Goal: Task Accomplishment & Management: Complete application form

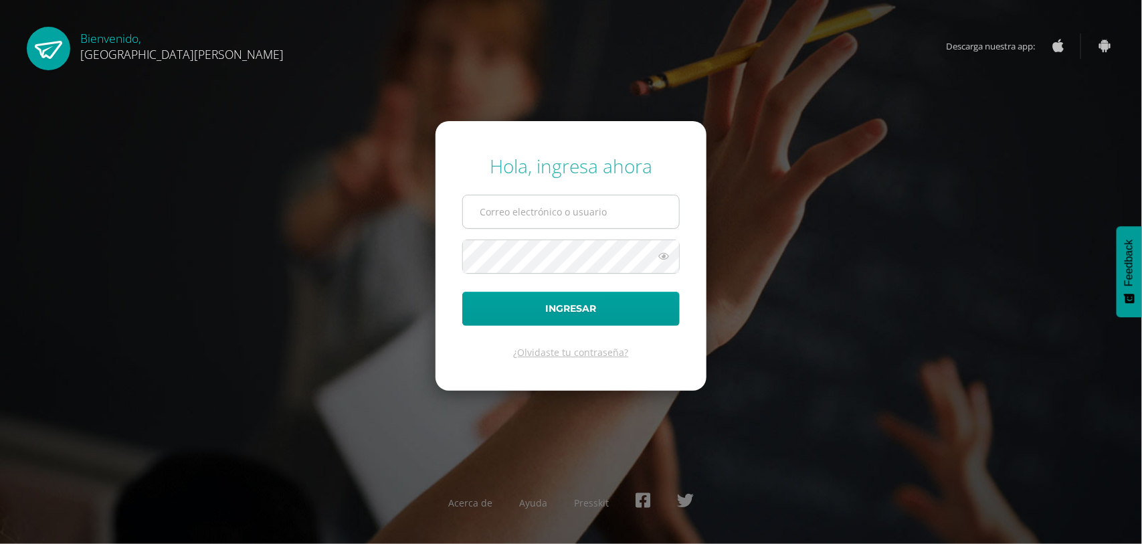
click at [503, 215] on input "text" at bounding box center [571, 211] width 216 height 33
type input "[EMAIL_ADDRESS][DOMAIN_NAME]"
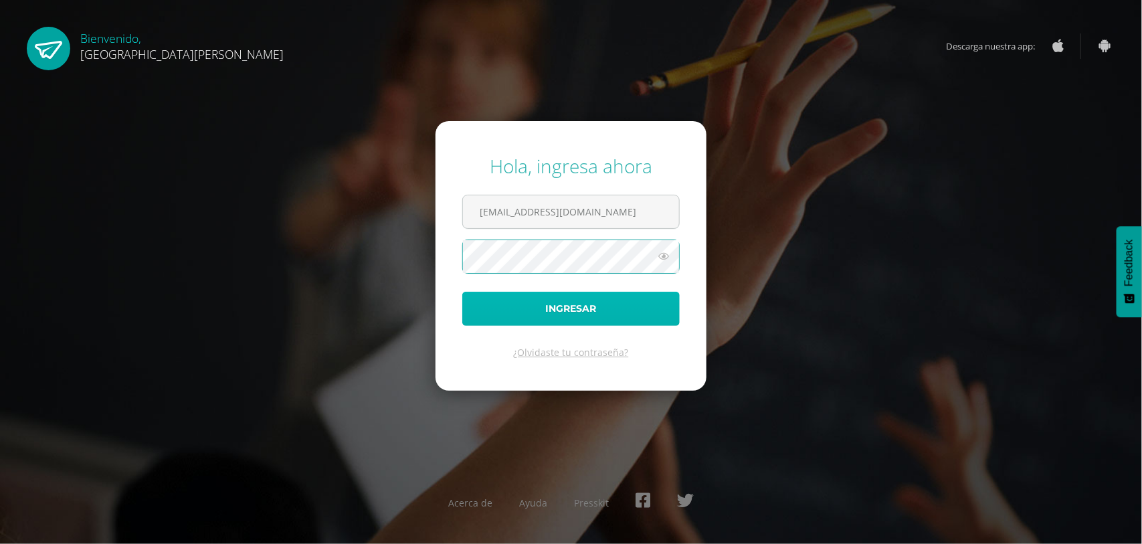
click at [527, 305] on button "Ingresar" at bounding box center [570, 309] width 217 height 34
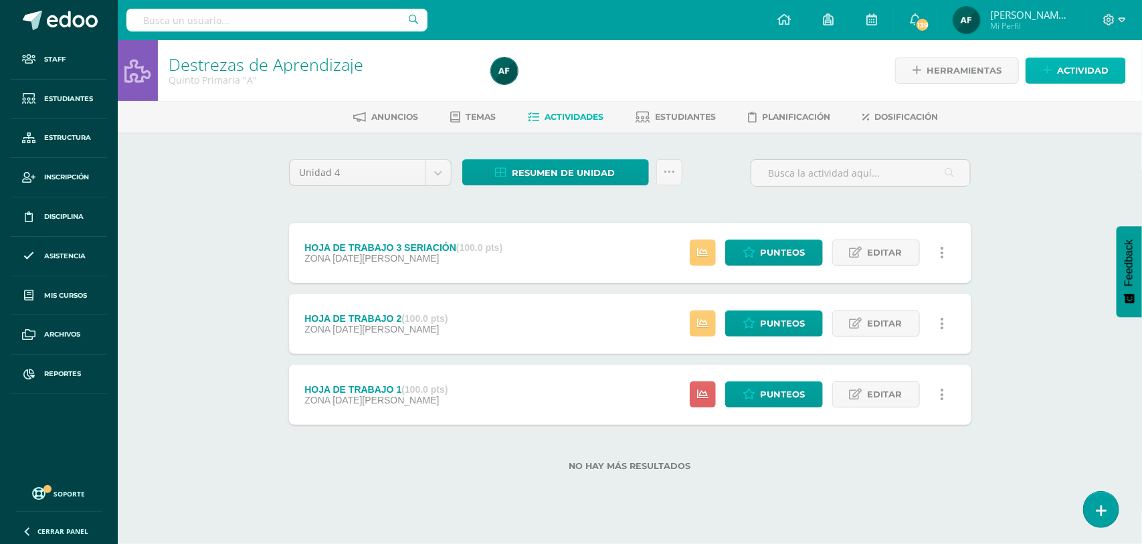
click at [1081, 65] on span "Actividad" at bounding box center [1083, 70] width 52 height 25
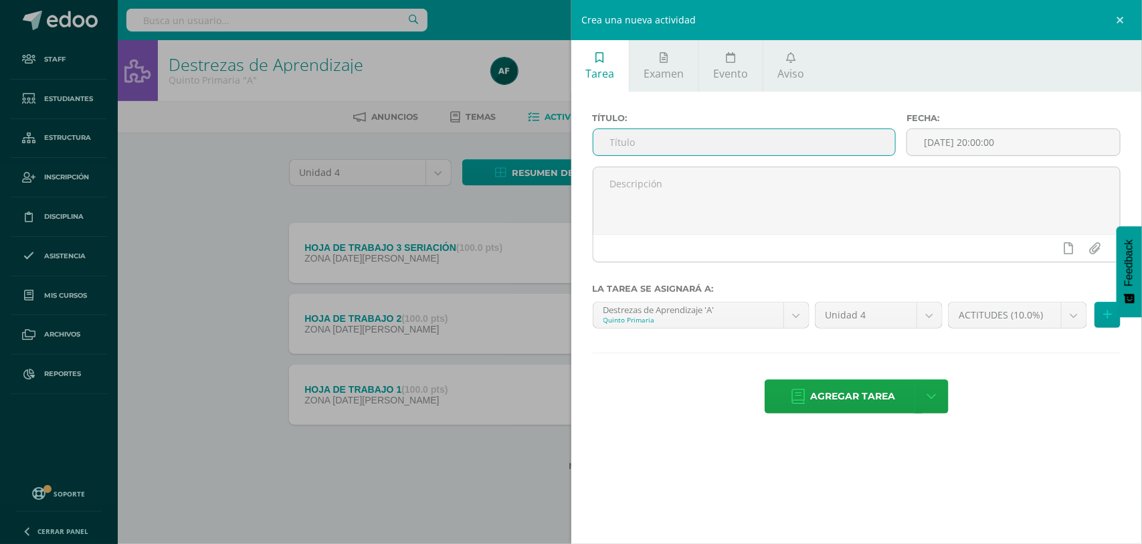
click at [676, 138] on input "text" at bounding box center [744, 142] width 302 height 26
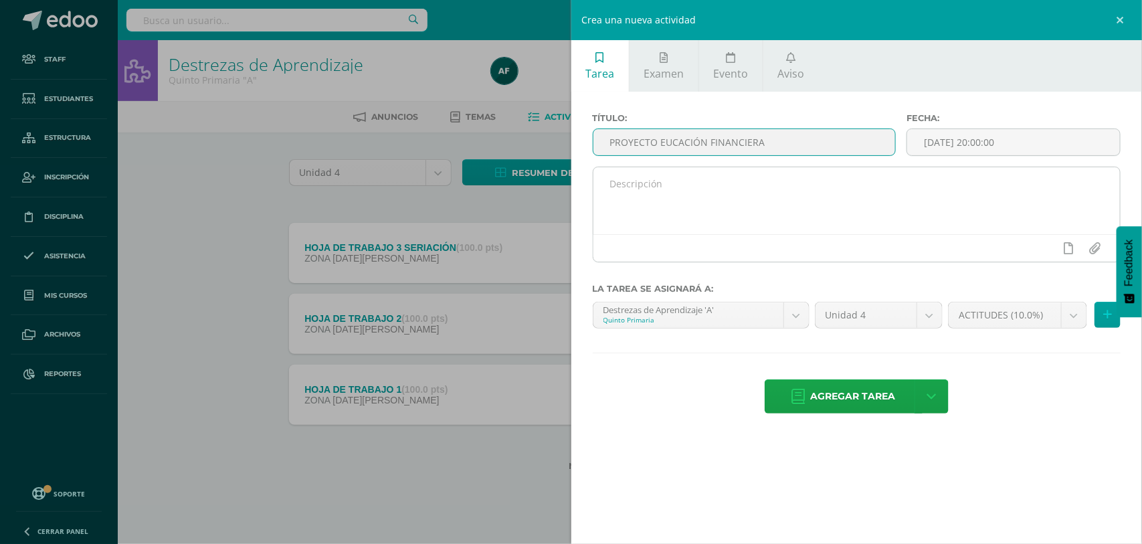
type input "PROYECTO EUCACIÓN FINANCIERA"
click at [682, 204] on textarea at bounding box center [856, 200] width 527 height 67
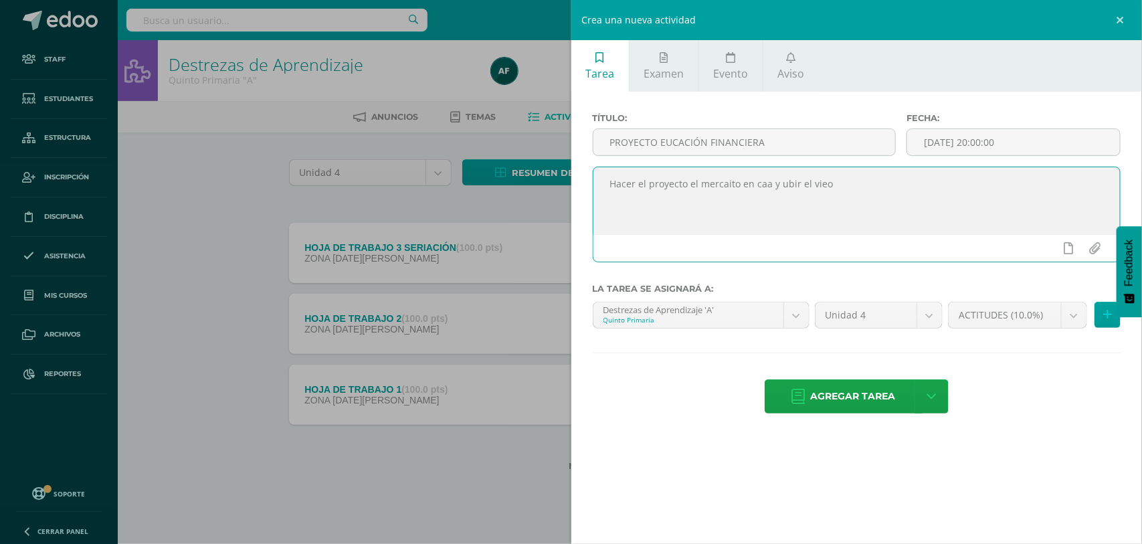
click at [730, 188] on textarea "Hacer el proyecto el mercaito en caa y ubir el vieo" at bounding box center [856, 200] width 527 height 67
click at [764, 187] on textarea "Hacer el proyecto el mercadito en caa y ubir el vieo" at bounding box center [856, 200] width 527 height 67
click at [797, 188] on textarea "Hacer el proyecto el mercadito en casa y ubir el vieo" at bounding box center [856, 200] width 527 height 67
click at [833, 189] on textarea "Hacer el proyecto el mercadito en casa y subir el vieo" at bounding box center [856, 200] width 527 height 67
type textarea "Hacer el proyecto el mercadito en casa y subir el video."
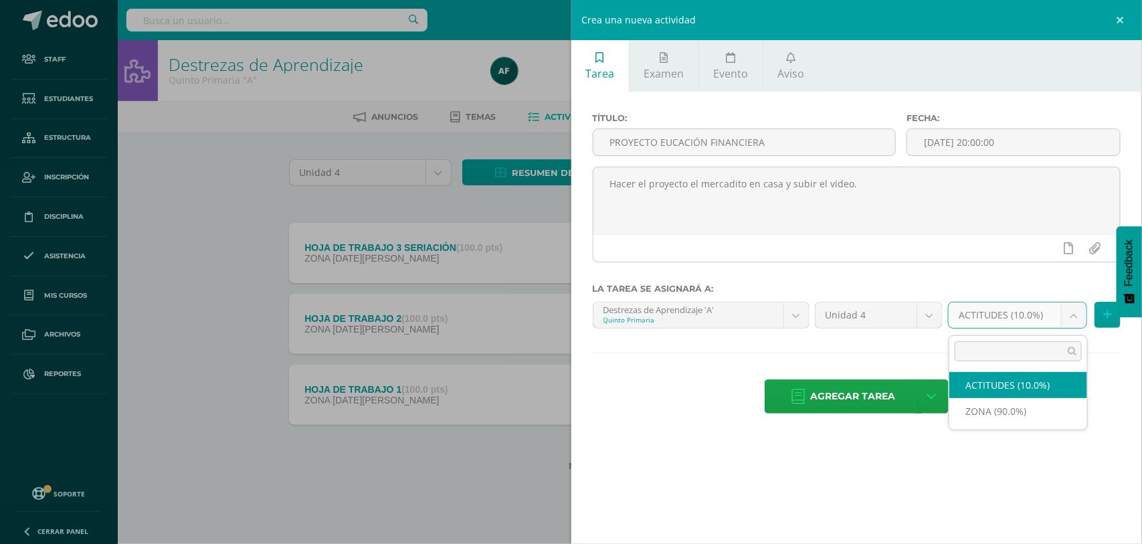
click at [1078, 320] on body "Hola Astrid Virginia, bienvenido a Edoo! Staff Estudiantes Estructura Inscripci…" at bounding box center [571, 257] width 1142 height 514
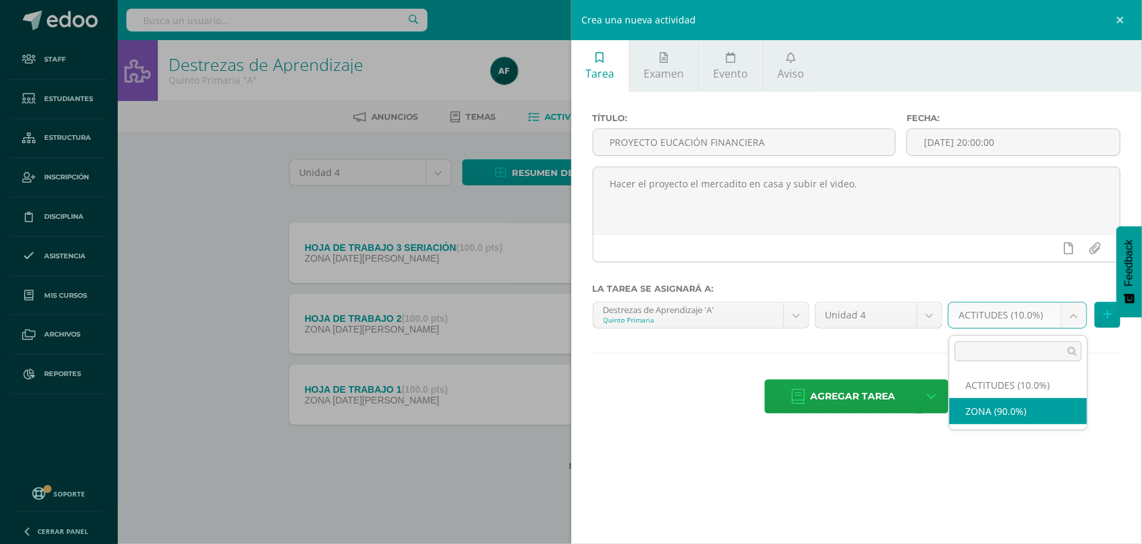
select select "170401"
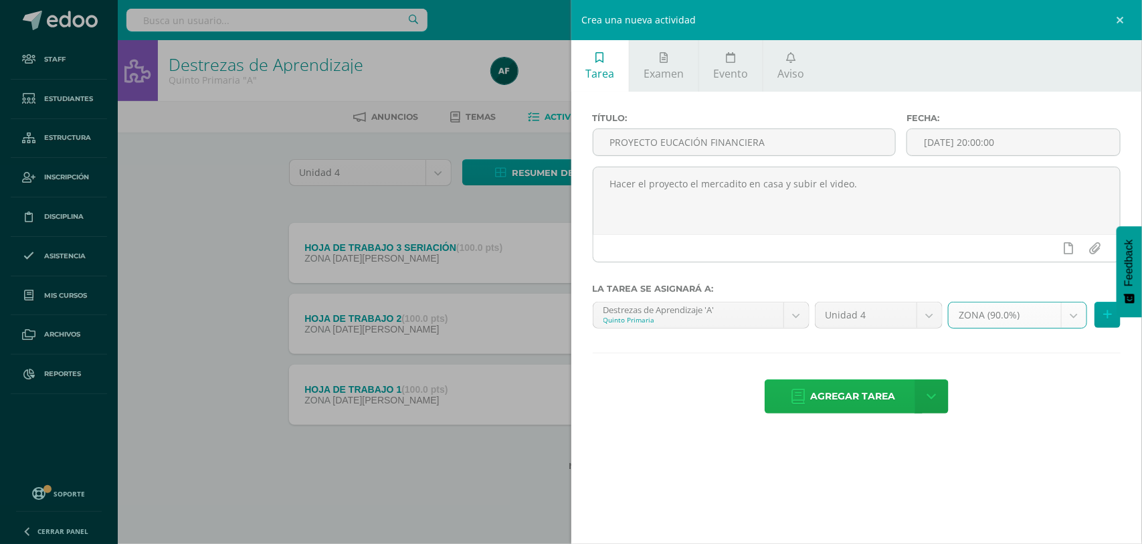
click at [844, 402] on span "Agregar tarea" at bounding box center [853, 396] width 85 height 33
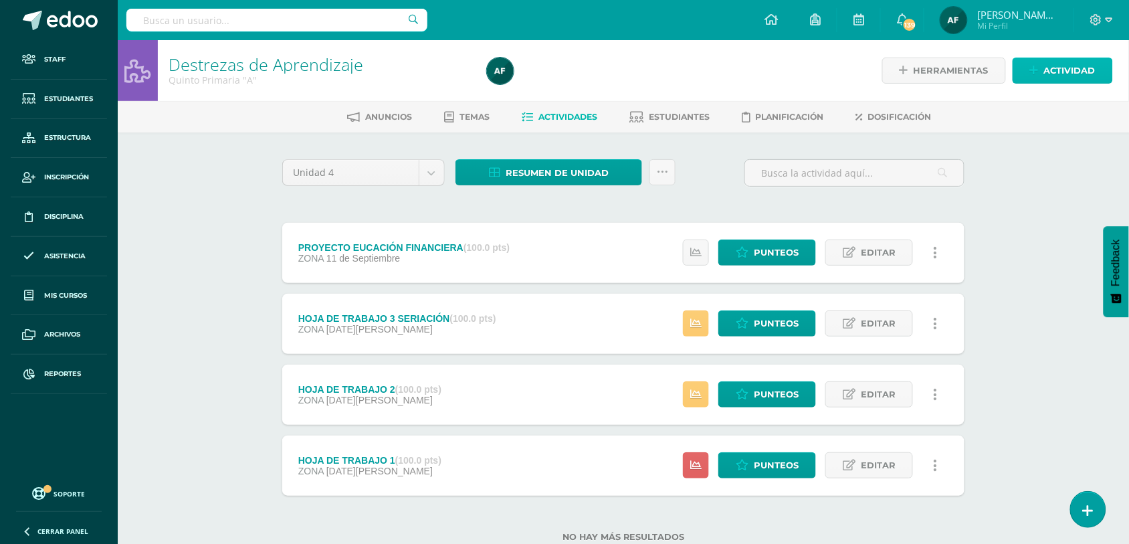
click at [1062, 69] on span "Actividad" at bounding box center [1070, 70] width 52 height 25
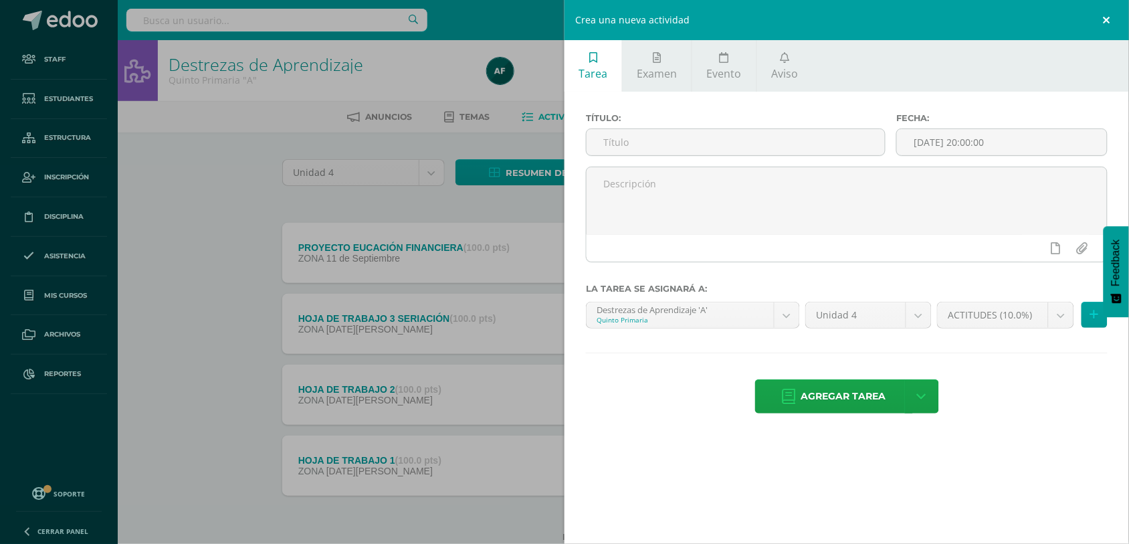
click at [1108, 18] on link at bounding box center [1109, 20] width 40 height 40
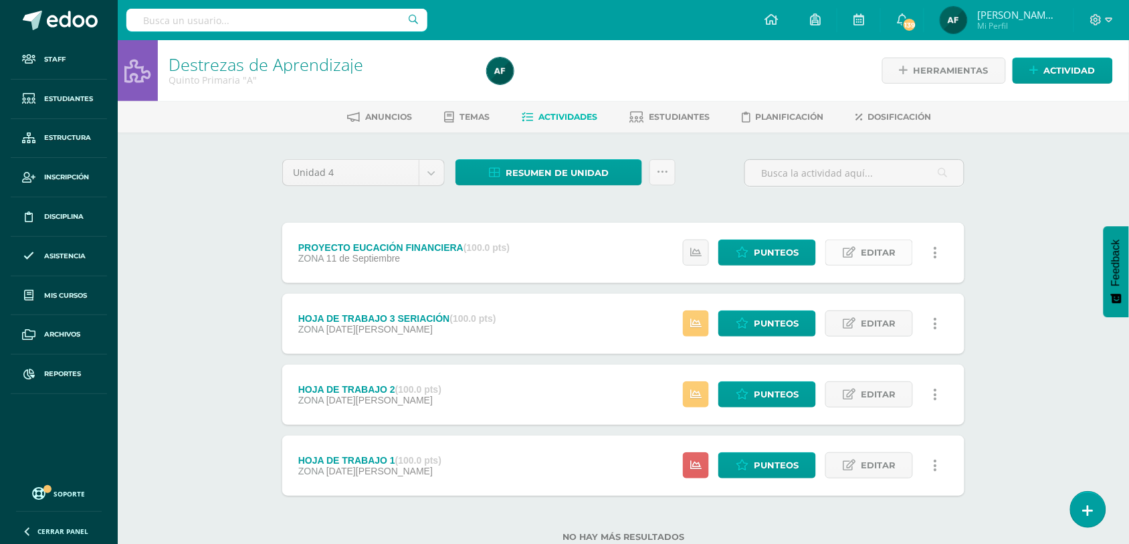
click at [877, 251] on span "Editar" at bounding box center [878, 252] width 35 height 25
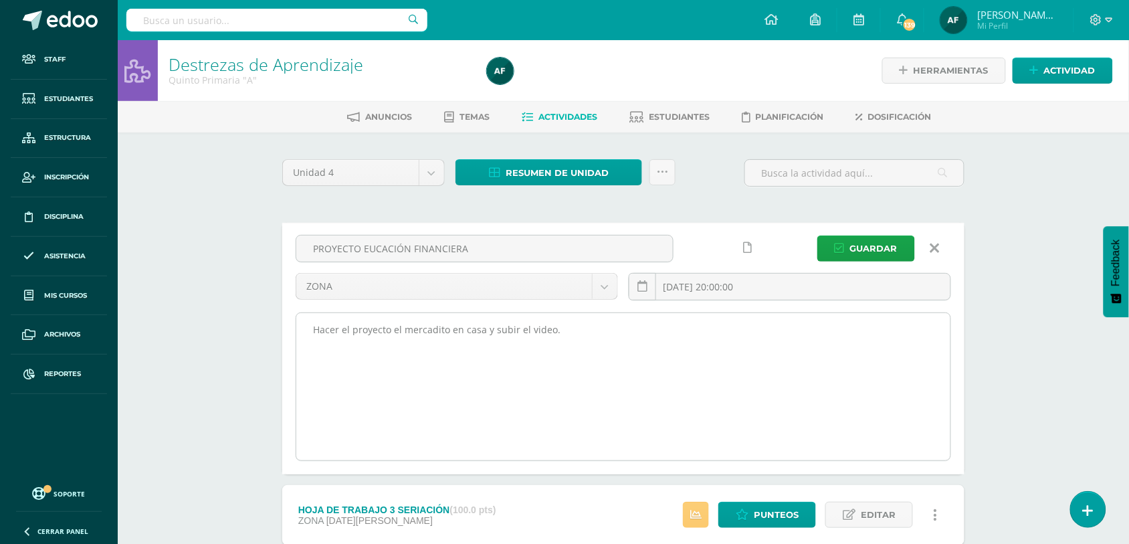
click at [583, 336] on textarea "Hacer el proyecto el mercadito en casa y subir el video." at bounding box center [623, 386] width 654 height 147
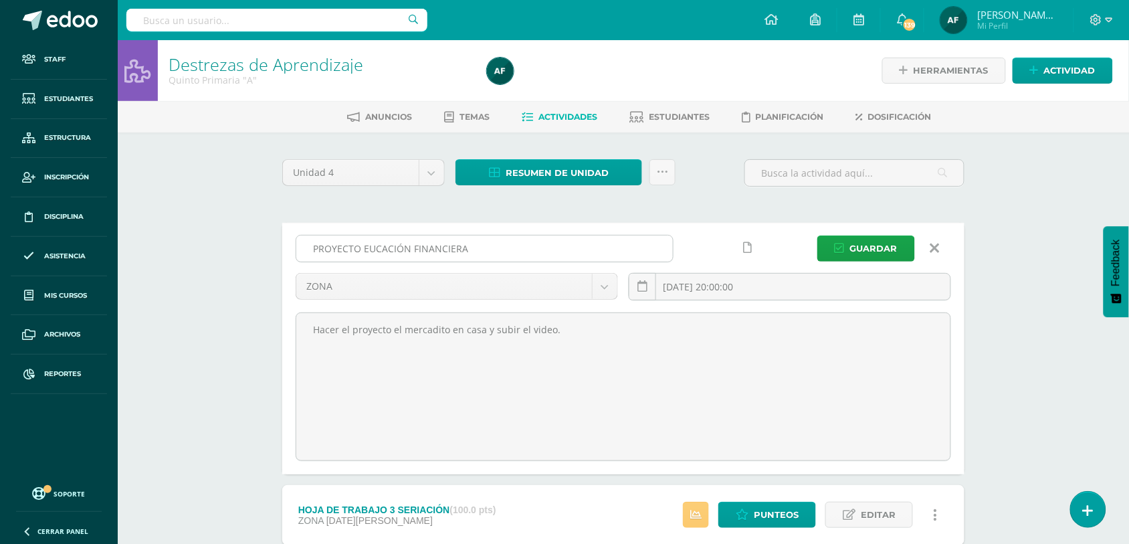
type textarea "Hacer el proyecto el mercadito en casa y subir el video."
click at [475, 250] on input "PROYECTO EUCACIÓN FINANCIERA" at bounding box center [484, 248] width 377 height 26
click at [369, 248] on input "PROYECTO EUCACIÓN FINANCIERA" at bounding box center [484, 248] width 377 height 26
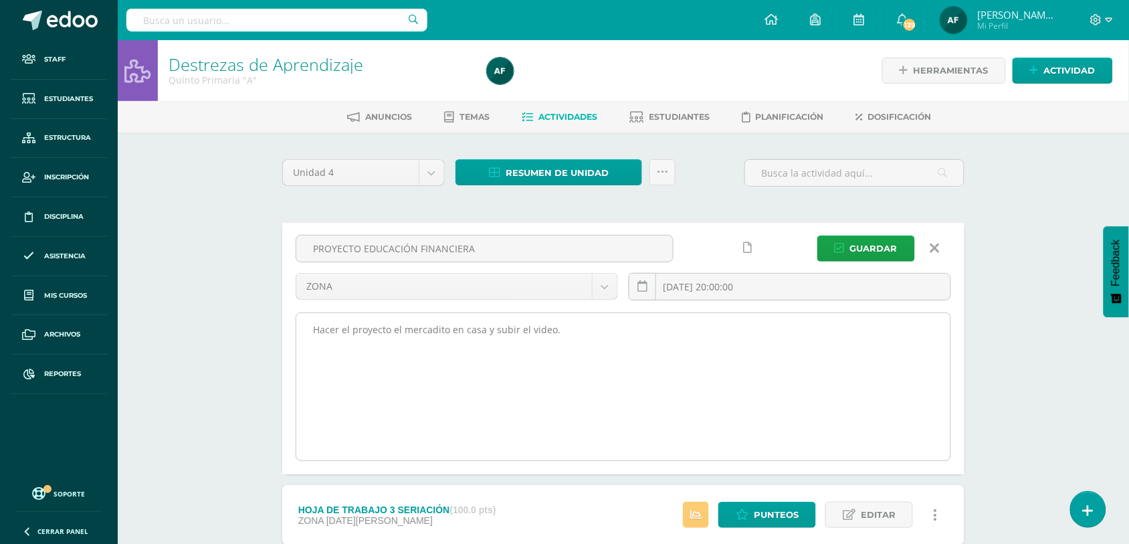
type input "PROYECTO EDUCACIÓN FINANCIERA"
click at [569, 333] on textarea "Hacer el proyecto el mercadito en casa y subir el video." at bounding box center [623, 386] width 654 height 147
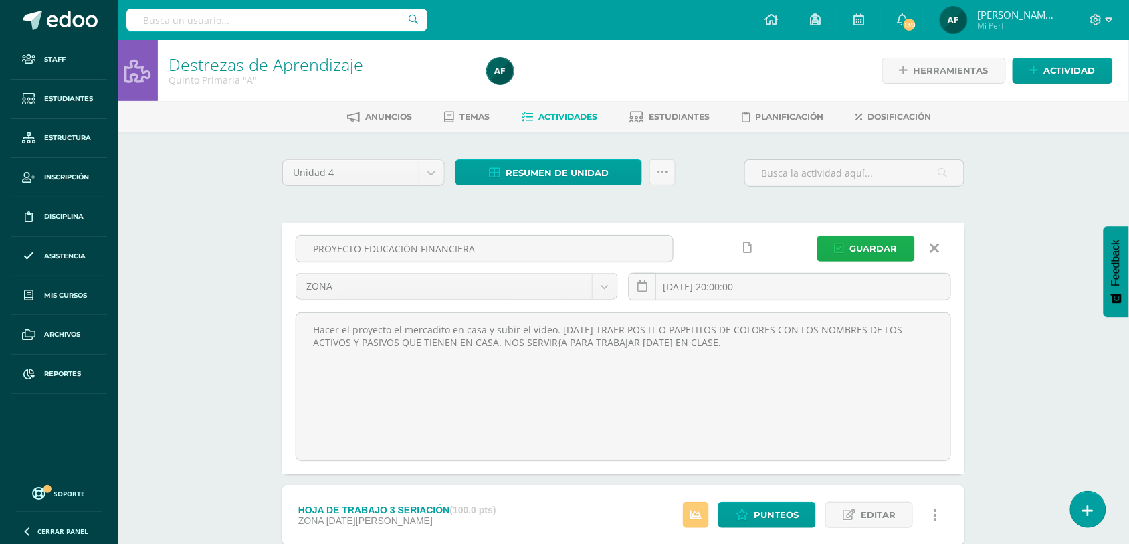
type textarea "Hacer el proyecto el mercadito en casa y subir el video. [DATE] TRAER POS IT O …"
click at [878, 245] on span "Guardar" at bounding box center [873, 248] width 47 height 25
